Goal: Contribute content: Add original content to the website for others to see

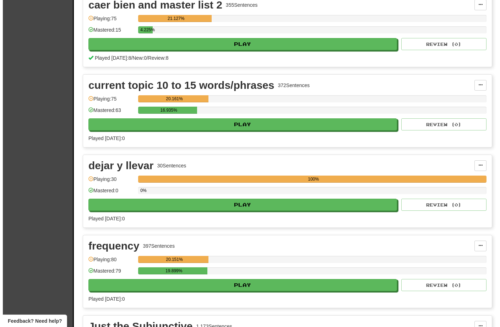
scroll to position [571, 0]
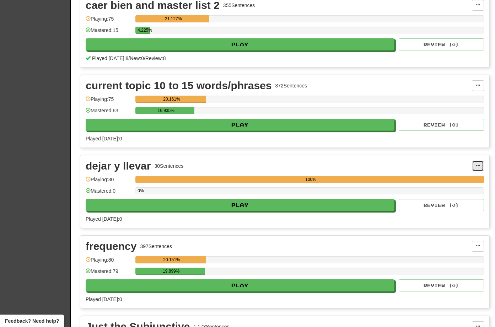
click at [480, 168] on button at bounding box center [478, 165] width 12 height 11
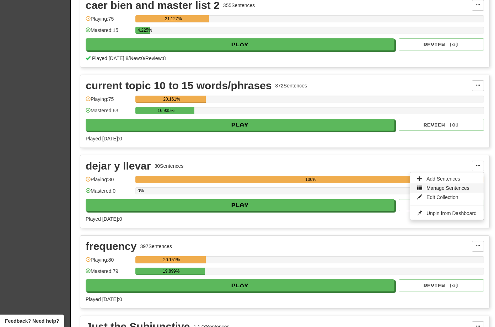
click at [454, 186] on span "Manage Sentences" at bounding box center [447, 188] width 43 height 6
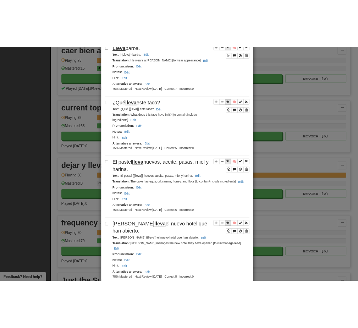
scroll to position [363, 0]
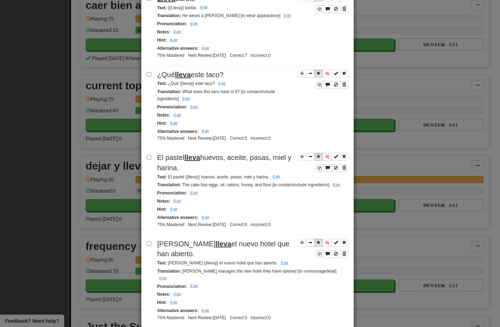
click at [60, 12] on div "**********" at bounding box center [250, 163] width 500 height 327
click at [396, 21] on div "**********" at bounding box center [250, 163] width 500 height 327
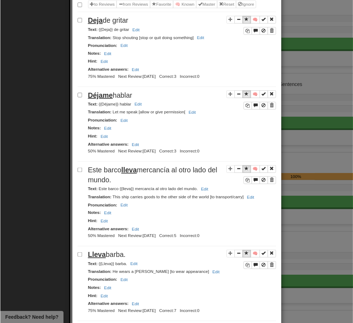
scroll to position [0, 0]
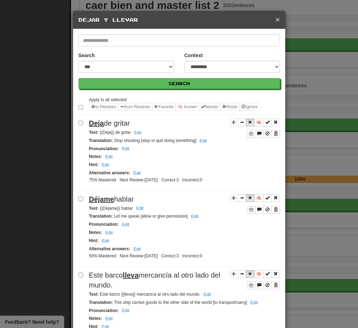
click at [277, 22] on span "×" at bounding box center [278, 19] width 4 height 8
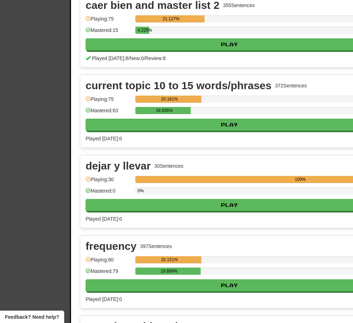
click at [229, 163] on div "dejar y llevar 30 Sentences" at bounding box center [268, 165] width 365 height 11
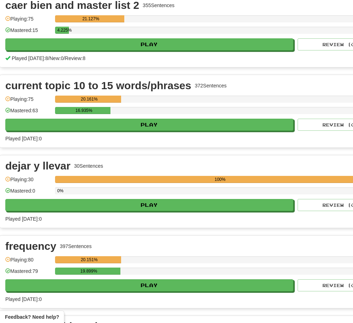
scroll to position [571, 121]
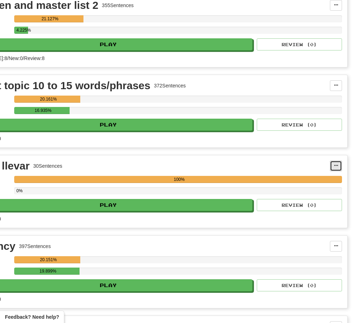
click at [336, 167] on span at bounding box center [336, 165] width 4 height 4
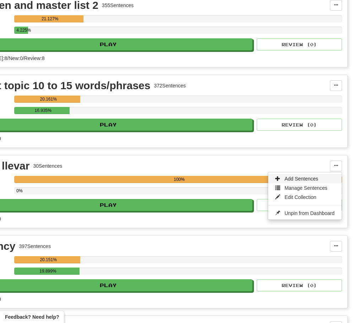
click at [307, 178] on span "Add Sentences" at bounding box center [301, 179] width 34 height 6
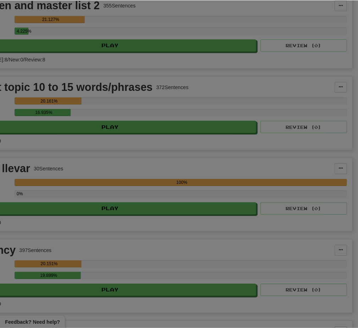
scroll to position [571, 116]
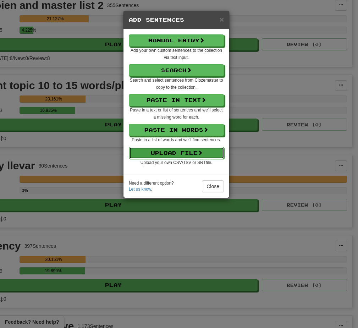
click at [172, 153] on button "Upload File" at bounding box center [176, 153] width 95 height 12
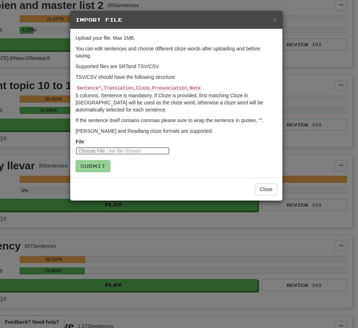
click at [88, 148] on input "file" at bounding box center [123, 151] width 94 height 8
click at [96, 150] on input "file" at bounding box center [123, 151] width 94 height 8
click at [270, 187] on button "Close" at bounding box center [266, 189] width 22 height 12
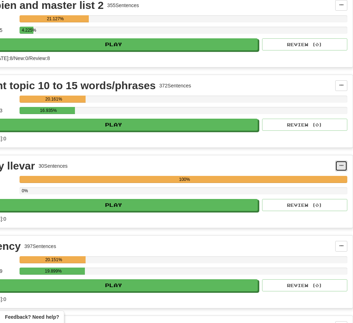
click at [342, 166] on span at bounding box center [341, 165] width 4 height 4
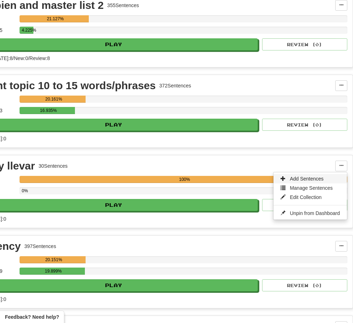
click at [313, 176] on span "Add Sentences" at bounding box center [307, 179] width 34 height 6
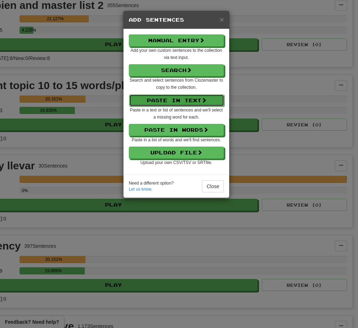
click at [179, 102] on button "Paste in Text" at bounding box center [176, 100] width 95 height 12
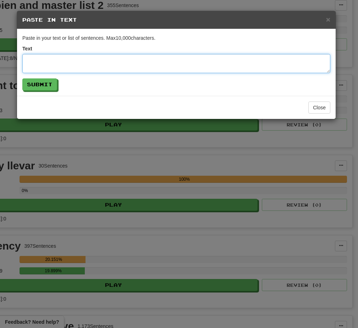
drag, startPoint x: 42, startPoint y: 62, endPoint x: 71, endPoint y: 62, distance: 29.8
click at [42, 62] on textarea at bounding box center [176, 63] width 308 height 19
paste textarea "**********"
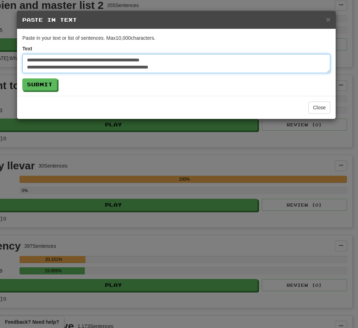
scroll to position [224, 0]
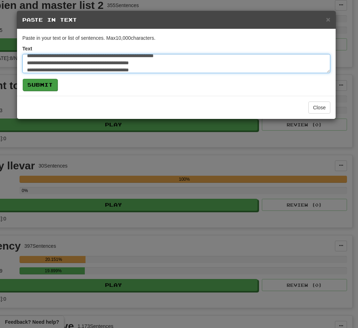
type textarea "**********"
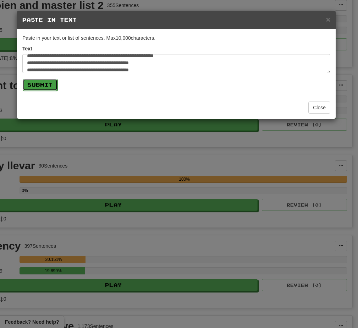
click at [45, 87] on button "Submit" at bounding box center [40, 85] width 35 height 12
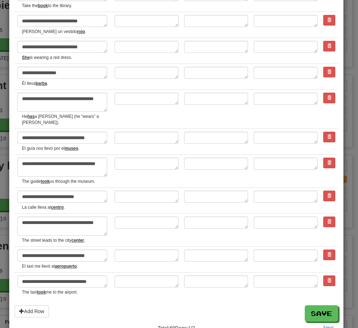
scroll to position [1154, 0]
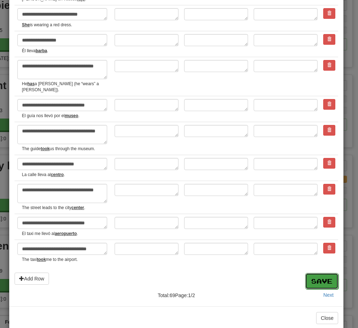
click at [320, 273] on button "Save" at bounding box center [321, 281] width 33 height 16
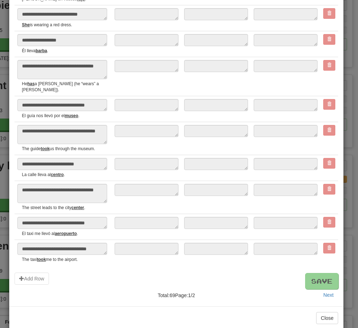
type textarea "*"
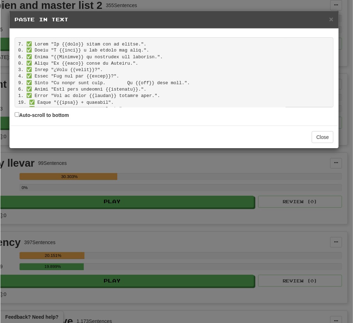
scroll to position [403, 0]
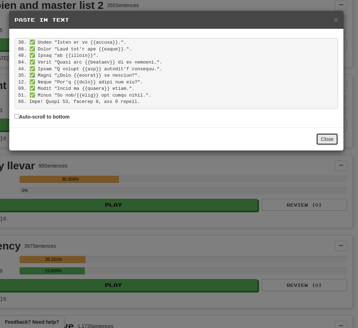
click at [330, 140] on button "Close" at bounding box center [327, 139] width 22 height 12
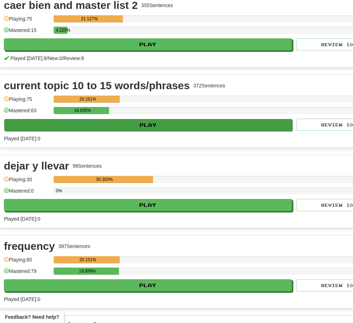
scroll to position [571, 121]
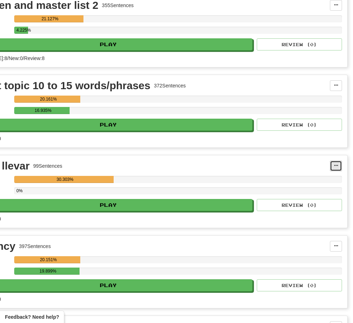
click at [338, 167] on span at bounding box center [336, 165] width 4 height 4
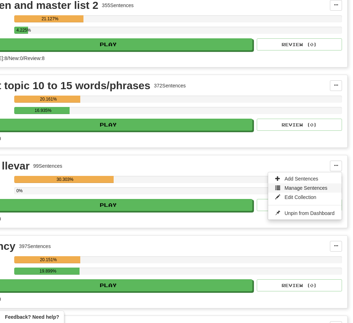
click at [319, 187] on span "Manage Sentences" at bounding box center [305, 188] width 43 height 6
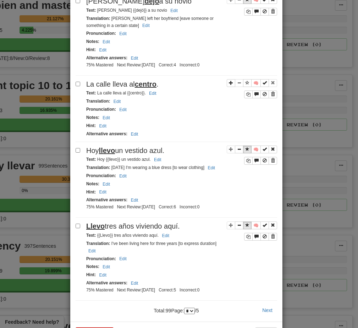
scroll to position [1413, 0]
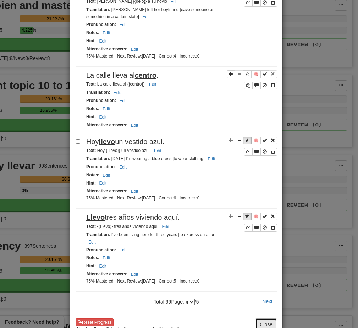
click at [263, 318] on button "Close" at bounding box center [266, 324] width 22 height 12
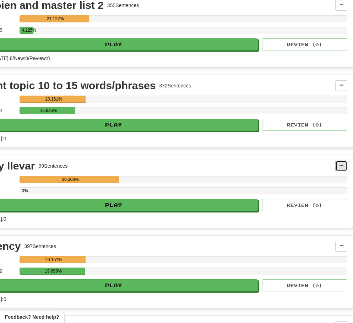
click at [342, 167] on span at bounding box center [341, 165] width 4 height 4
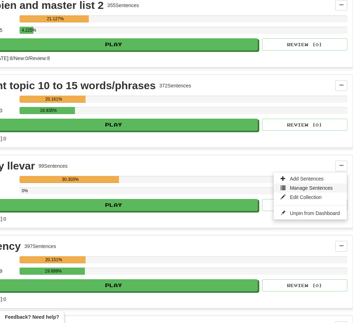
click at [317, 186] on span "Manage Sentences" at bounding box center [311, 188] width 43 height 6
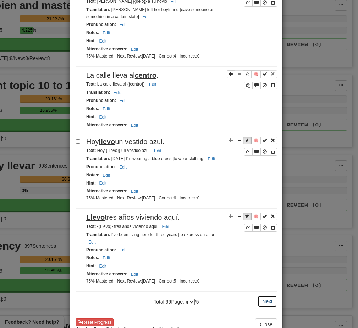
click at [266, 295] on button "Next" at bounding box center [268, 301] width 20 height 12
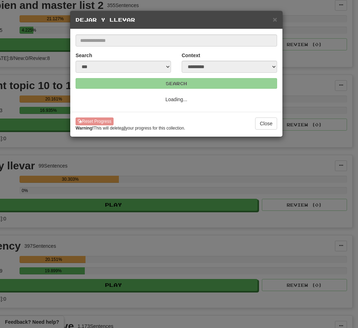
select select "*"
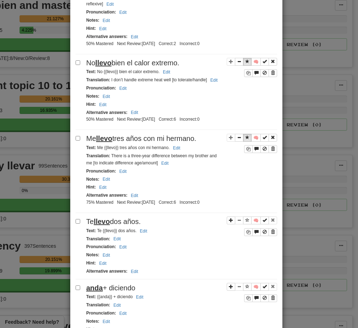
scroll to position [222, 0]
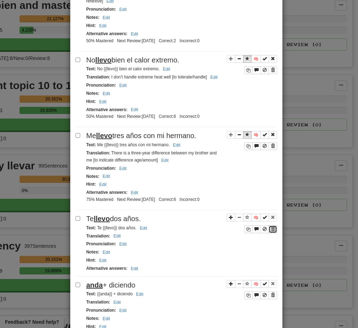
click at [271, 227] on span "Sentence controls" at bounding box center [273, 229] width 4 height 4
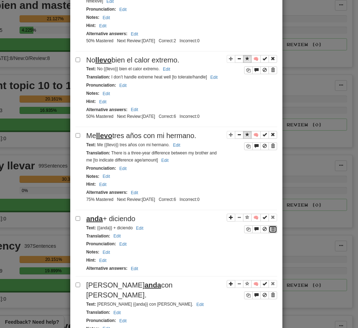
click at [272, 230] on span "Sentence controls" at bounding box center [273, 229] width 4 height 4
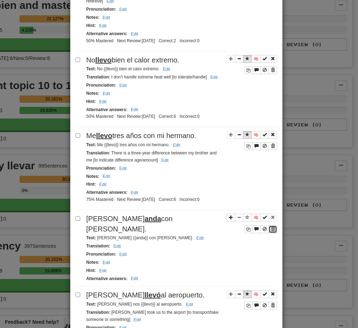
click at [273, 229] on button "Sentence controls" at bounding box center [273, 229] width 9 height 8
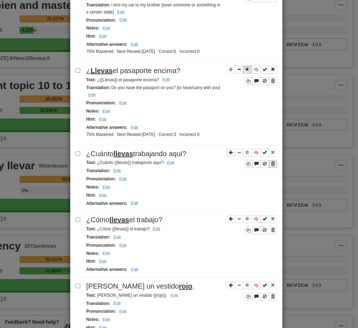
scroll to position [701, 0]
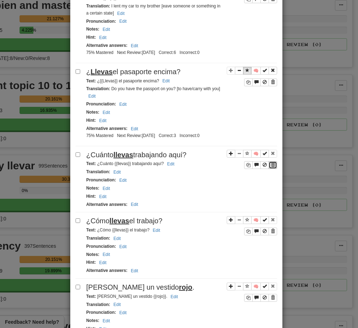
click at [271, 165] on span "Sentence controls" at bounding box center [273, 165] width 4 height 4
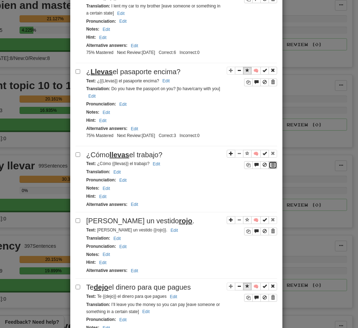
click at [271, 167] on span "Sentence controls" at bounding box center [273, 165] width 4 height 4
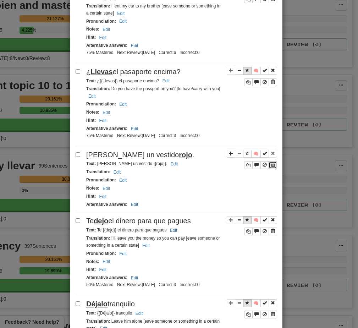
click at [272, 165] on span "Sentence controls" at bounding box center [273, 165] width 4 height 4
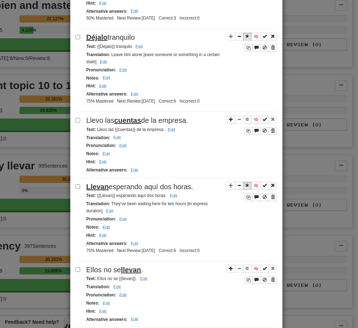
scroll to position [901, 0]
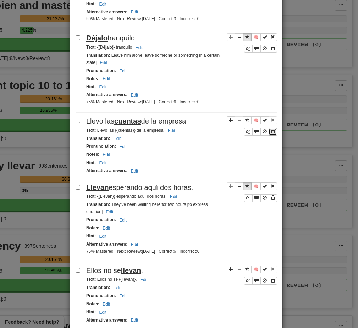
click at [271, 133] on span "Sentence controls" at bounding box center [273, 131] width 4 height 4
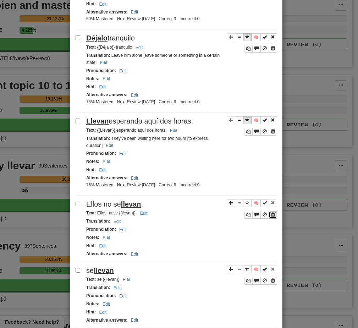
click at [271, 216] on span "Sentence controls" at bounding box center [273, 214] width 4 height 4
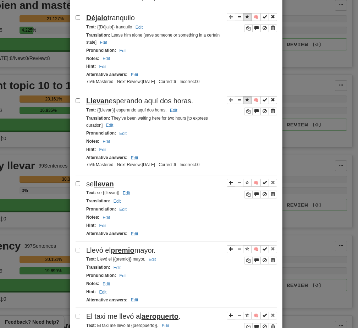
scroll to position [945, 0]
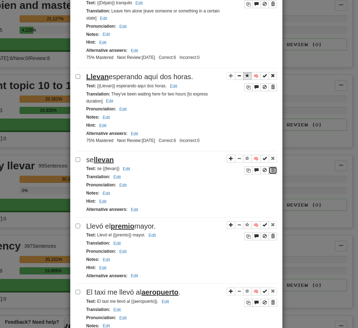
click at [272, 172] on span "Sentence controls" at bounding box center [273, 170] width 4 height 4
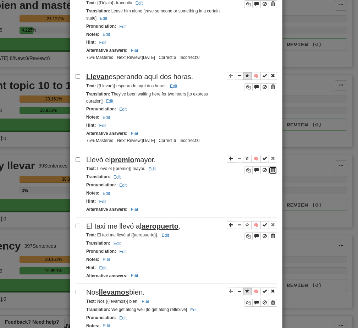
click at [271, 172] on span "Sentence controls" at bounding box center [273, 170] width 4 height 4
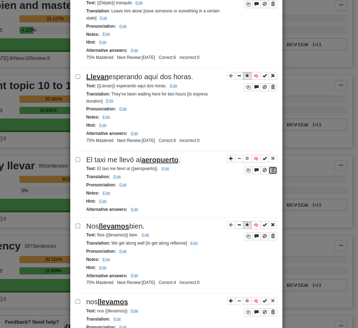
click at [272, 172] on span "Sentence controls" at bounding box center [273, 170] width 4 height 4
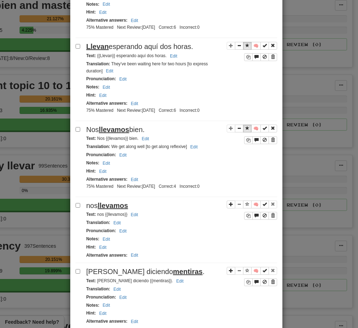
scroll to position [982, 0]
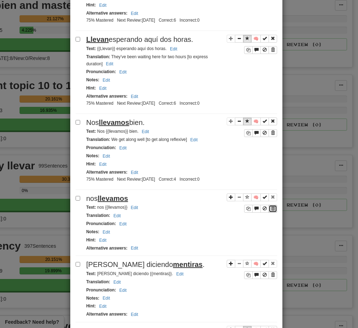
click at [272, 211] on span "Sentence controls" at bounding box center [273, 208] width 4 height 4
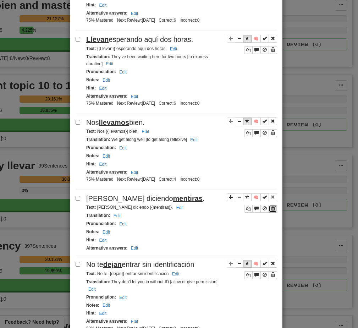
click at [271, 209] on span "Sentence controls" at bounding box center [273, 208] width 4 height 4
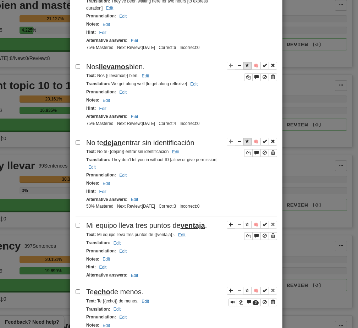
scroll to position [1039, 0]
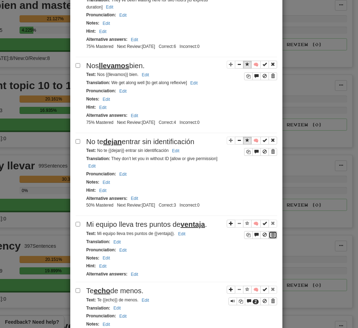
click at [273, 238] on button "Sentence controls" at bounding box center [273, 235] width 9 height 8
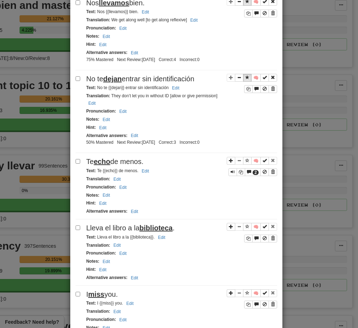
scroll to position [1103, 0]
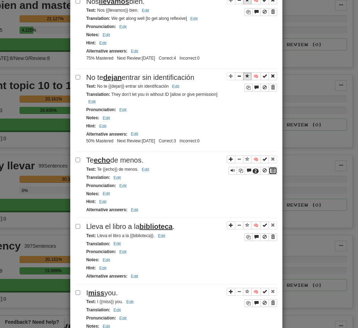
click at [271, 172] on span "Sentence controls" at bounding box center [273, 170] width 4 height 4
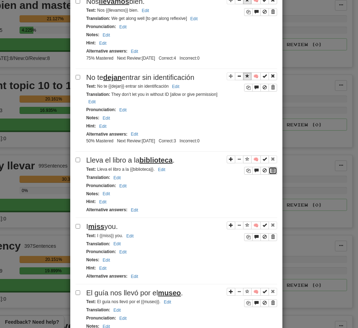
click at [272, 173] on span "Sentence controls" at bounding box center [273, 170] width 4 height 4
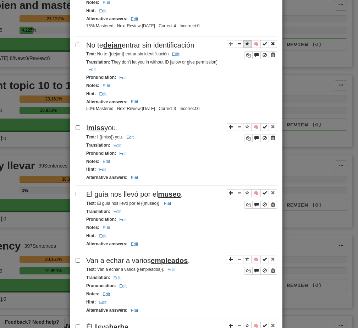
scroll to position [1137, 0]
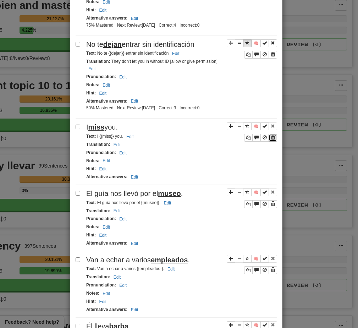
click at [272, 140] on span "Sentence controls" at bounding box center [273, 137] width 4 height 4
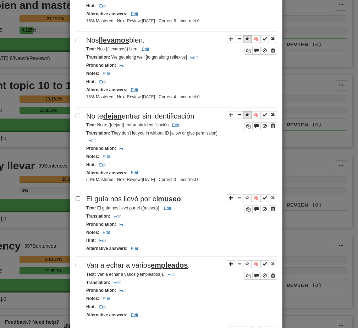
scroll to position [1065, 0]
click at [271, 211] on span "Sentence controls" at bounding box center [273, 209] width 4 height 4
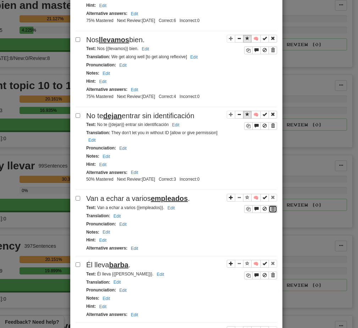
click at [271, 211] on span "Sentence controls" at bounding box center [273, 209] width 4 height 4
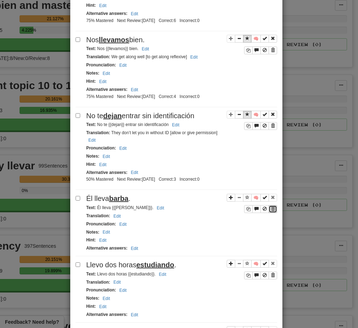
click at [272, 211] on span "Sentence controls" at bounding box center [273, 209] width 4 height 4
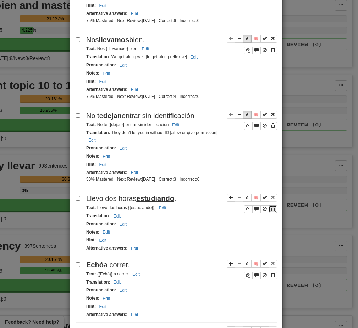
click at [272, 211] on span "Sentence controls" at bounding box center [273, 209] width 4 height 4
click at [271, 211] on span "Sentence controls" at bounding box center [273, 209] width 4 height 4
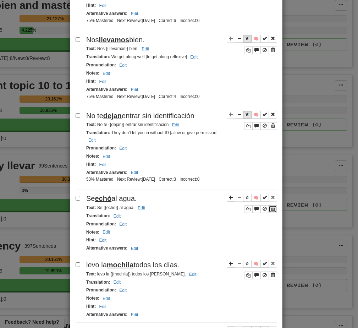
click at [272, 211] on button "Sentence controls" at bounding box center [273, 209] width 9 height 8
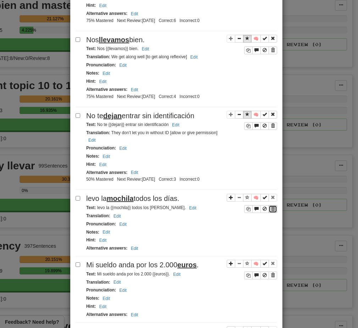
click at [271, 211] on span "Sentence controls" at bounding box center [273, 209] width 4 height 4
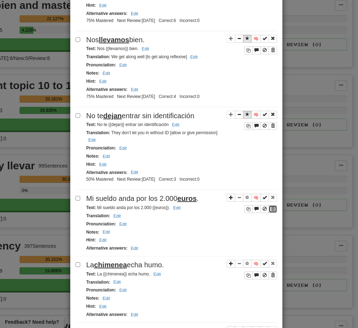
click at [272, 211] on span "Sentence controls" at bounding box center [273, 209] width 4 height 4
click at [271, 211] on span "Sentence controls" at bounding box center [273, 209] width 4 height 4
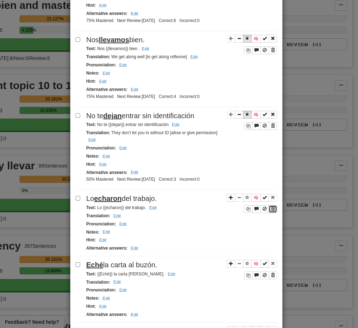
click at [272, 211] on span "Sentence controls" at bounding box center [273, 209] width 4 height 4
click at [271, 211] on span "Sentence controls" at bounding box center [273, 209] width 4 height 4
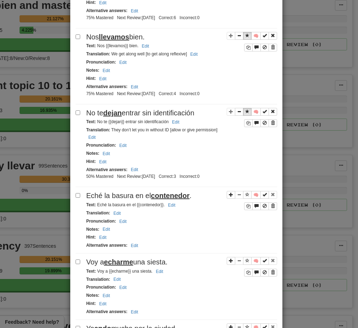
scroll to position [1068, 0]
click at [271, 208] on span "Sentence controls" at bounding box center [273, 206] width 4 height 4
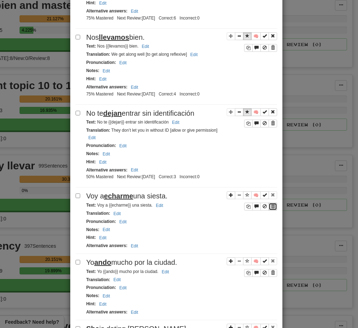
click at [272, 208] on span "Sentence controls" at bounding box center [273, 206] width 4 height 4
click at [274, 209] on button "Sentence controls" at bounding box center [273, 207] width 9 height 8
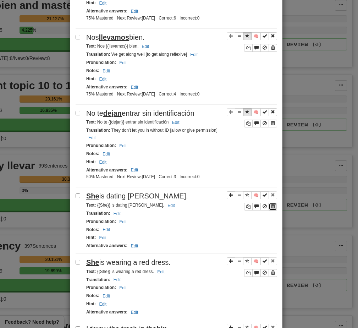
click at [271, 207] on span "Sentence controls" at bounding box center [273, 206] width 4 height 4
click at [272, 209] on button "Sentence controls" at bounding box center [273, 207] width 9 height 8
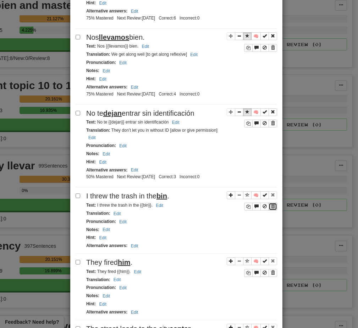
click at [272, 208] on span "Sentence controls" at bounding box center [273, 206] width 4 height 4
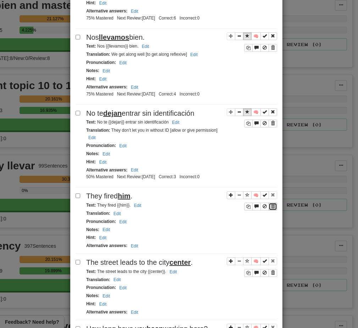
click at [273, 209] on button "Sentence controls" at bounding box center [273, 207] width 9 height 8
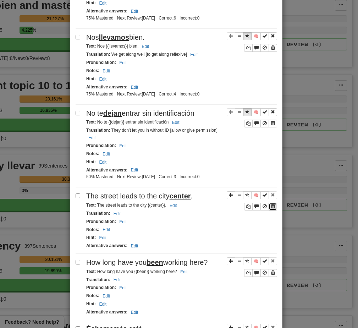
click at [271, 208] on span "Sentence controls" at bounding box center [273, 206] width 4 height 4
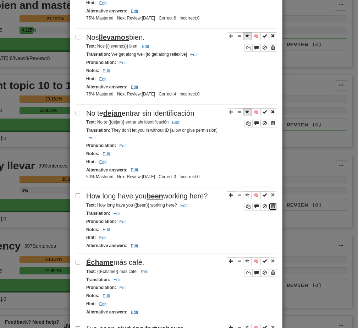
click at [271, 208] on span "Sentence controls" at bounding box center [273, 206] width 4 height 4
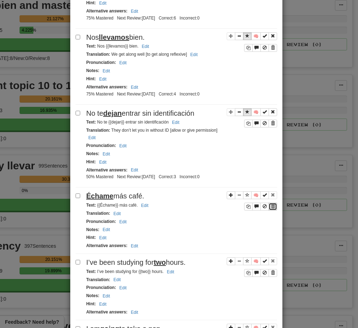
click at [272, 208] on span "Sentence controls" at bounding box center [273, 206] width 4 height 4
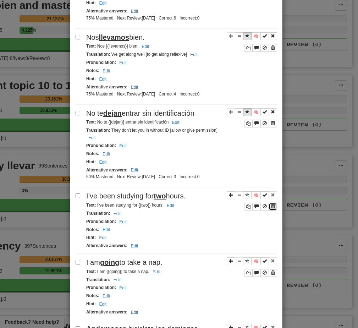
click at [272, 208] on span "Sentence controls" at bounding box center [273, 206] width 4 height 4
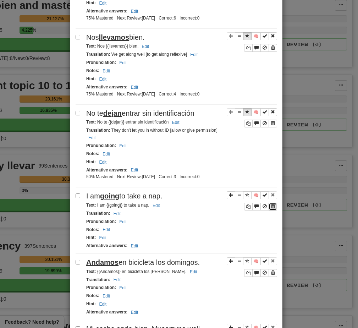
click at [271, 208] on span "Sentence controls" at bounding box center [273, 206] width 4 height 4
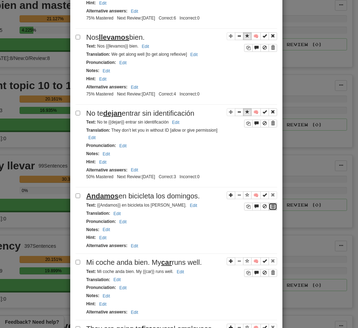
click at [273, 209] on button "Sentence controls" at bounding box center [273, 207] width 9 height 8
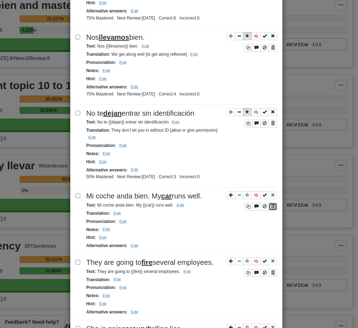
click at [273, 209] on button "Sentence controls" at bounding box center [273, 207] width 9 height 8
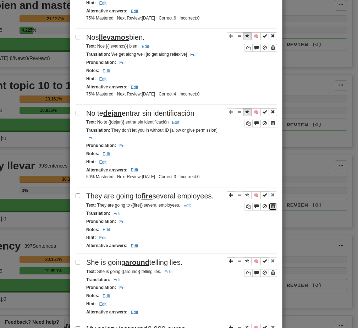
click at [271, 208] on span "Sentence controls" at bounding box center [273, 206] width 4 height 4
click at [272, 208] on span "Sentence controls" at bounding box center [273, 206] width 4 height 4
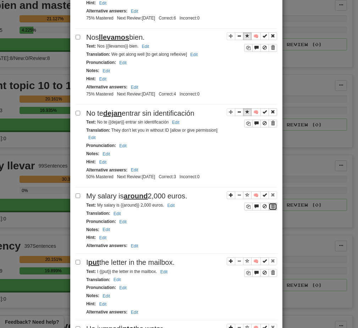
click at [272, 208] on span "Sentence controls" at bounding box center [273, 206] width 4 height 4
click at [272, 207] on button "Sentence controls" at bounding box center [273, 207] width 9 height 8
click at [272, 207] on span "Sentence controls" at bounding box center [273, 206] width 4 height 4
click at [271, 207] on span "Sentence controls" at bounding box center [273, 206] width 4 height 4
click at [272, 208] on span "Sentence controls" at bounding box center [273, 206] width 4 height 4
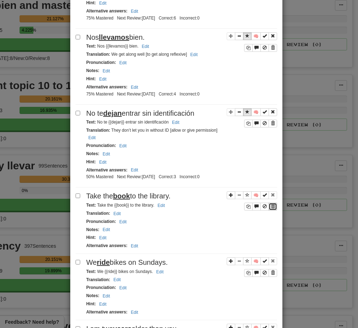
click at [272, 208] on span "Sentence controls" at bounding box center [273, 206] width 4 height 4
click at [272, 210] on button "Sentence controls" at bounding box center [273, 207] width 9 height 8
click at [271, 208] on span "Sentence controls" at bounding box center [273, 206] width 4 height 4
click at [272, 208] on span "Sentence controls" at bounding box center [273, 206] width 4 height 4
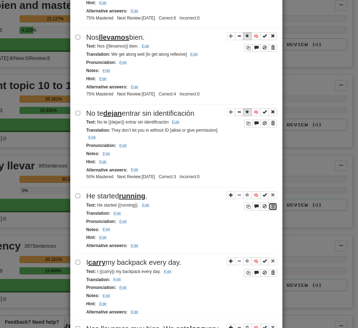
click at [272, 208] on span "Sentence controls" at bounding box center [273, 206] width 4 height 4
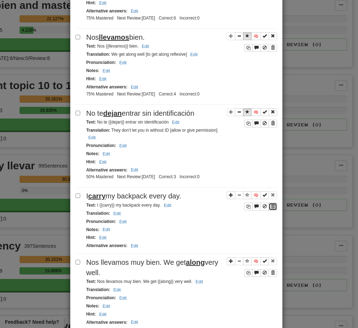
click at [271, 208] on span "Sentence controls" at bounding box center [273, 206] width 4 height 4
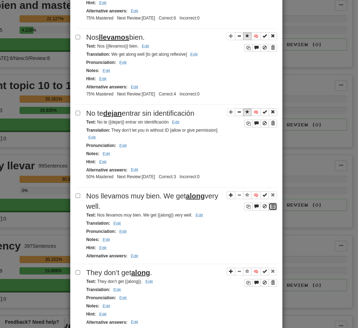
click at [272, 208] on span "Sentence controls" at bounding box center [273, 206] width 4 height 4
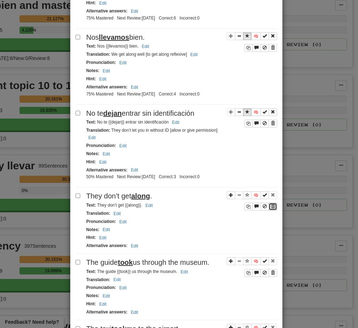
click at [273, 209] on button "Sentence controls" at bounding box center [273, 207] width 9 height 8
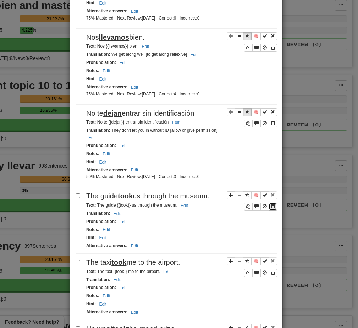
click at [272, 208] on span "Sentence controls" at bounding box center [273, 206] width 4 height 4
click at [271, 208] on span "Sentence controls" at bounding box center [273, 206] width 4 height 4
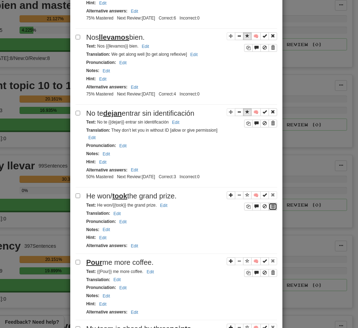
click at [271, 208] on span "Sentence controls" at bounding box center [273, 206] width 4 height 4
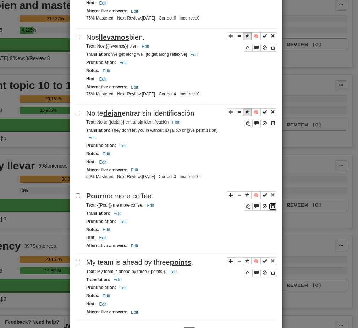
click at [272, 208] on span "Sentence controls" at bounding box center [273, 206] width 4 height 4
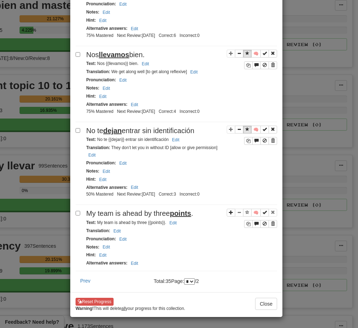
scroll to position [1052, 0]
click at [272, 225] on span "Sentence controls" at bounding box center [273, 224] width 4 height 4
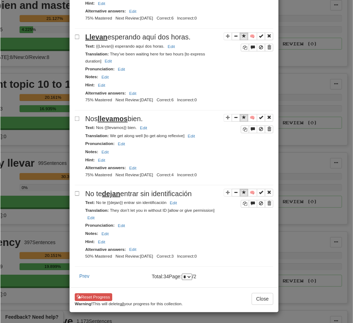
scroll to position [986, 0]
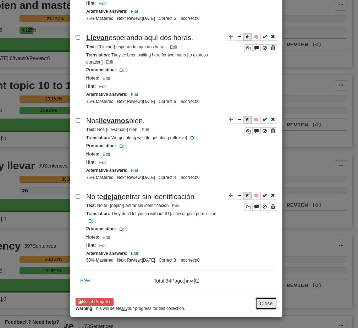
click at [260, 303] on button "Close" at bounding box center [266, 304] width 22 height 12
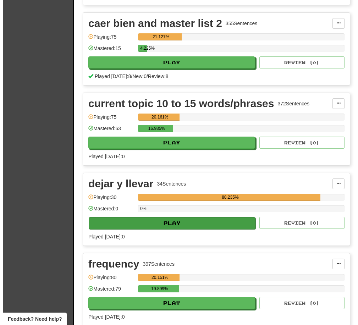
scroll to position [579, 0]
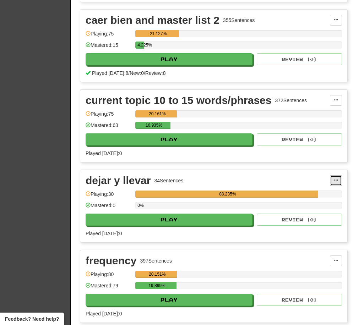
click at [335, 181] on span at bounding box center [336, 180] width 4 height 4
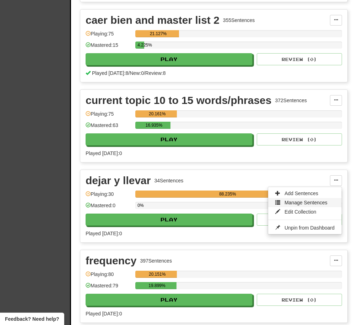
click at [316, 203] on span "Manage Sentences" at bounding box center [305, 203] width 43 height 6
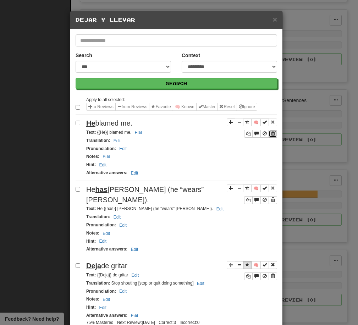
click at [271, 133] on span "Sentence controls" at bounding box center [273, 133] width 4 height 4
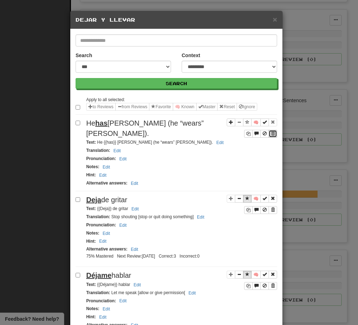
click at [272, 135] on span "Sentence controls" at bounding box center [273, 133] width 4 height 4
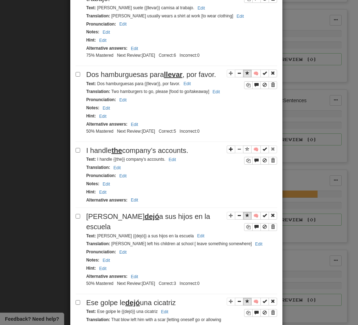
scroll to position [796, 0]
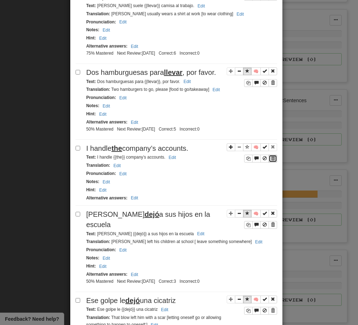
click at [272, 156] on span "Sentence controls" at bounding box center [273, 158] width 4 height 4
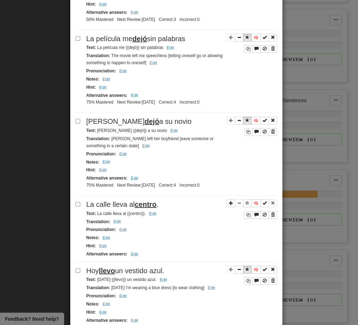
scroll to position [1077, 0]
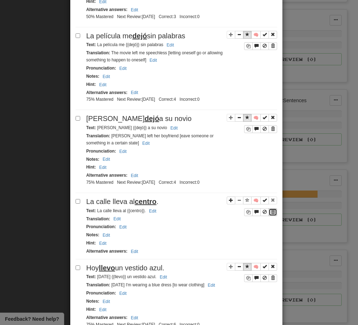
click at [271, 210] on span "Sentence controls" at bounding box center [273, 212] width 4 height 4
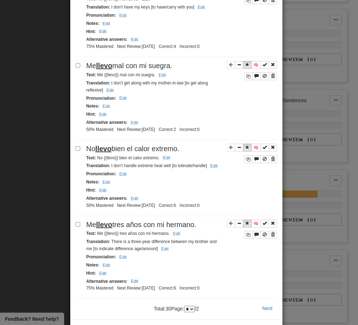
scroll to position [1459, 0]
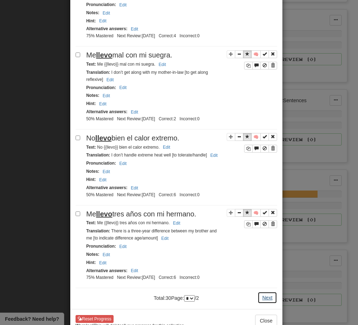
click at [267, 292] on button "Next" at bounding box center [268, 298] width 20 height 12
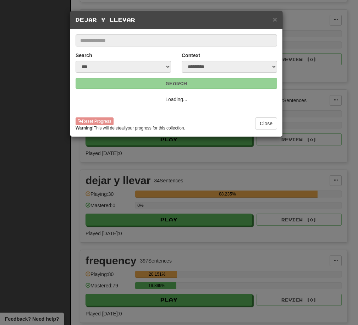
select select "*"
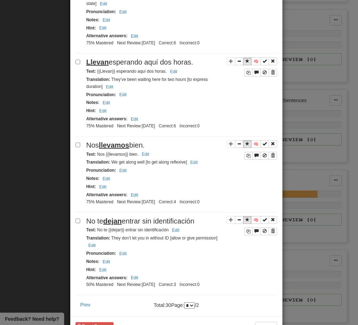
scroll to position [670, 0]
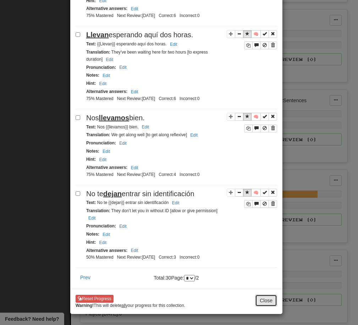
click at [262, 299] on button "Close" at bounding box center [266, 301] width 22 height 12
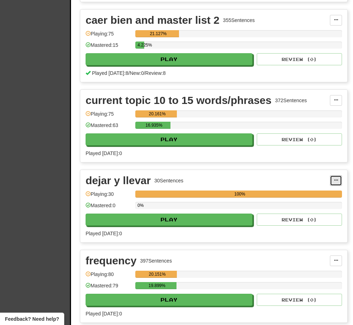
click at [336, 180] on span at bounding box center [336, 180] width 4 height 4
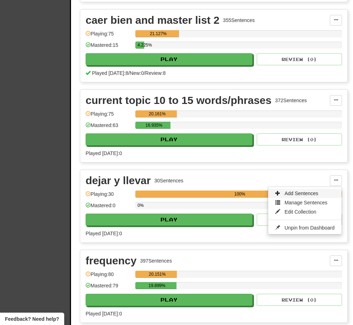
click at [309, 193] on span "Add Sentences" at bounding box center [301, 194] width 34 height 6
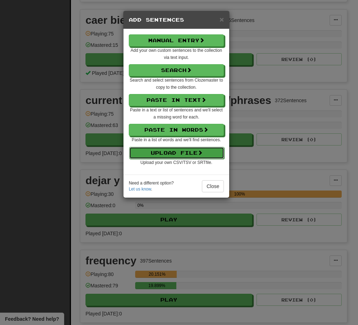
click at [185, 155] on button "Upload File" at bounding box center [176, 153] width 95 height 12
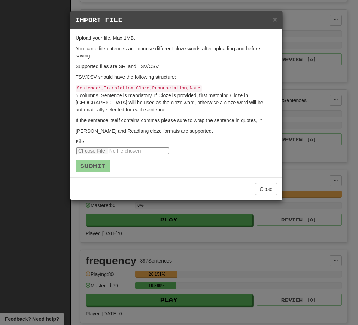
click at [97, 151] on input "file" at bounding box center [123, 151] width 94 height 8
type input "**********"
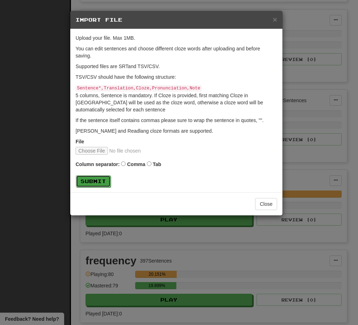
click at [96, 181] on button "Submit" at bounding box center [93, 181] width 35 height 12
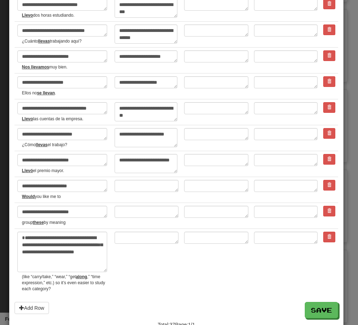
scroll to position [830, 0]
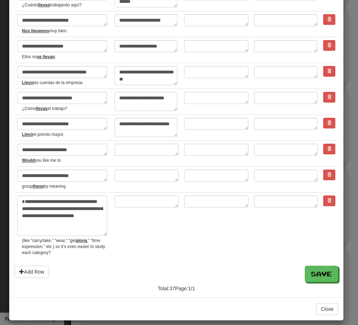
click at [190, 218] on td at bounding box center [216, 226] width 70 height 66
click at [327, 147] on span at bounding box center [329, 149] width 4 height 4
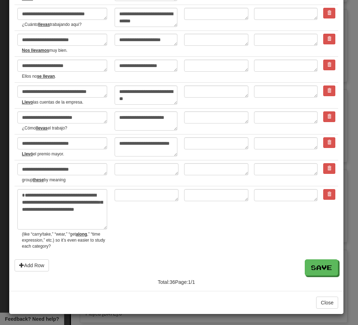
scroll to position [804, 0]
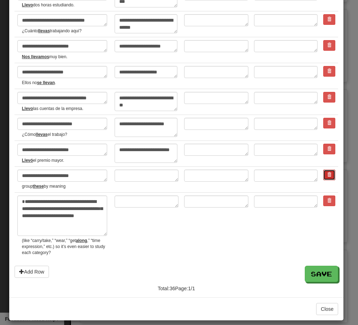
click at [327, 173] on span at bounding box center [329, 175] width 4 height 4
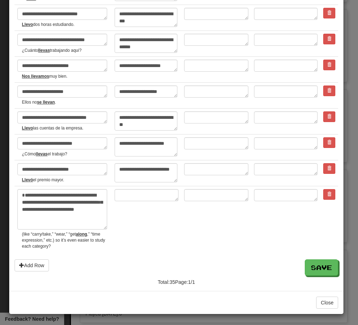
scroll to position [778, 0]
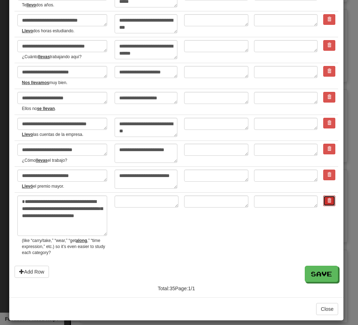
click at [328, 196] on button at bounding box center [329, 201] width 12 height 11
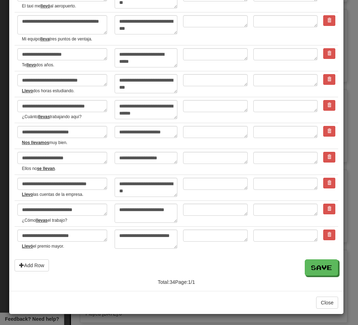
scroll to position [712, 0]
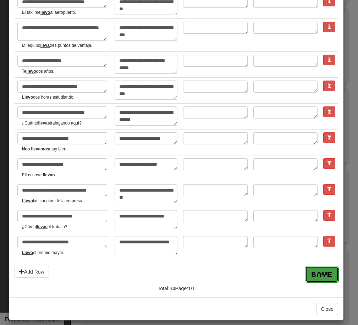
click at [317, 267] on button "Save" at bounding box center [321, 274] width 33 height 16
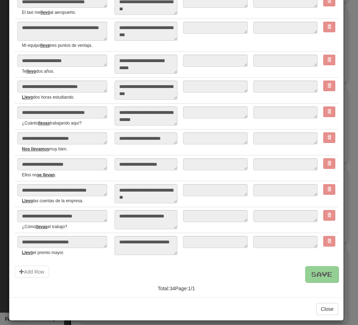
type textarea "*"
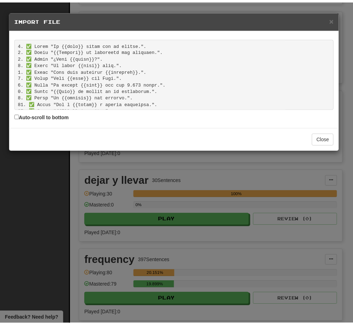
scroll to position [173, 0]
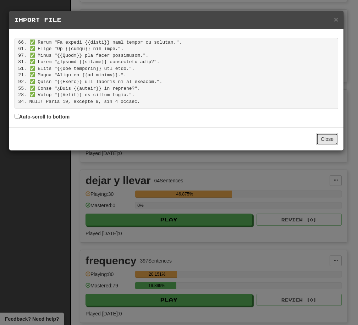
click at [331, 141] on button "Close" at bounding box center [327, 139] width 22 height 12
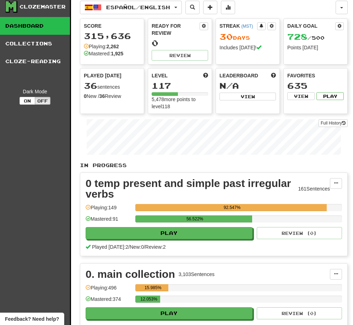
scroll to position [0, 0]
